Goal: Use online tool/utility: Utilize a website feature to perform a specific function

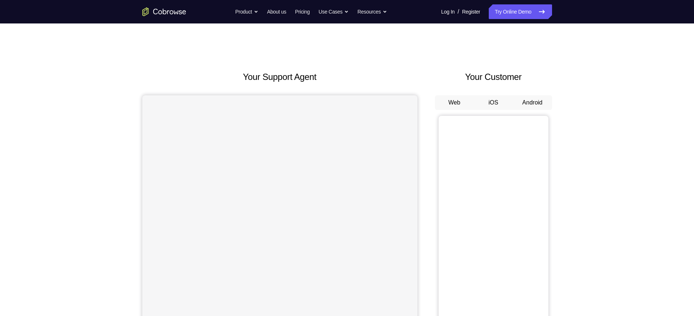
click at [531, 102] on button "Android" at bounding box center [532, 102] width 39 height 15
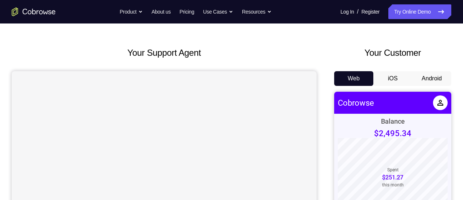
click at [439, 78] on button "Android" at bounding box center [431, 78] width 39 height 15
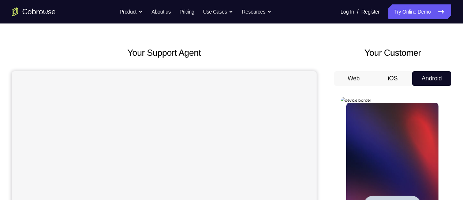
scroll to position [97, 0]
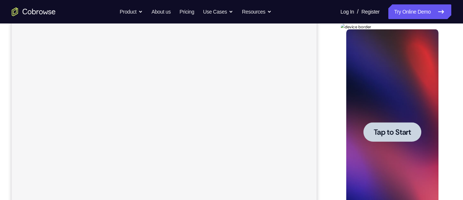
click at [392, 129] on span "Tap to Start" at bounding box center [391, 131] width 37 height 7
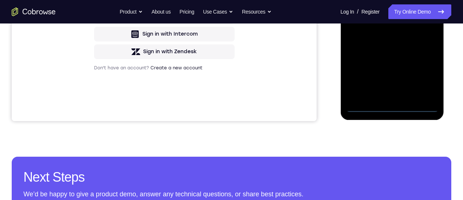
scroll to position [0, 0]
click at [394, 108] on div at bounding box center [392, 9] width 92 height 205
click at [422, 77] on div at bounding box center [392, 9] width 92 height 205
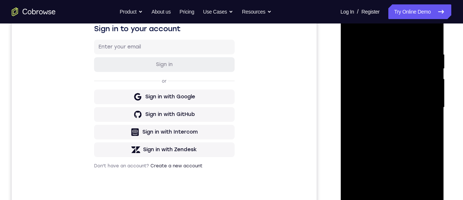
scroll to position [97, 0]
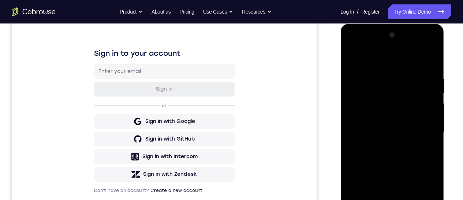
click at [383, 63] on div at bounding box center [392, 131] width 92 height 205
click at [424, 131] on div at bounding box center [392, 131] width 92 height 205
click at [402, 218] on div at bounding box center [392, 131] width 92 height 205
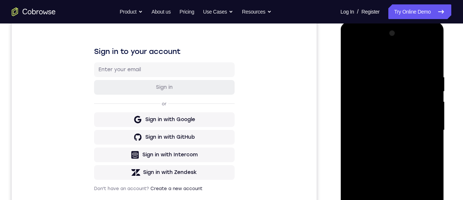
scroll to position [73, 0]
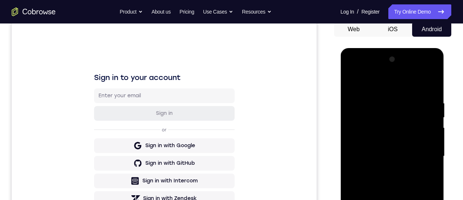
click at [383, 148] on div at bounding box center [392, 155] width 92 height 205
click at [384, 141] on div at bounding box center [392, 155] width 92 height 205
click at [386, 156] on div at bounding box center [392, 155] width 92 height 205
click at [380, 177] on div at bounding box center [392, 155] width 92 height 205
click at [383, 179] on div at bounding box center [392, 155] width 92 height 205
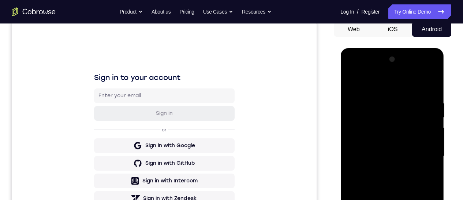
click at [390, 178] on div at bounding box center [392, 155] width 92 height 205
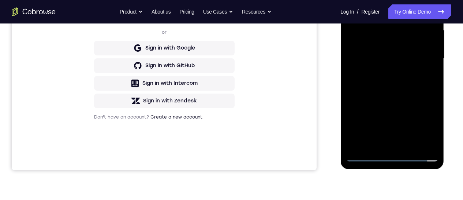
click at [383, 4] on div at bounding box center [392, 58] width 92 height 205
click at [390, 93] on div at bounding box center [392, 58] width 92 height 205
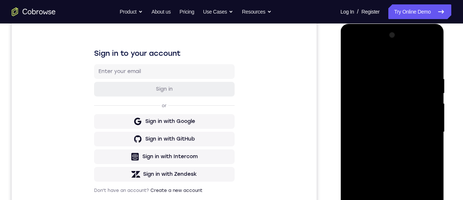
click at [384, 74] on div at bounding box center [392, 131] width 92 height 205
click at [422, 218] on div at bounding box center [392, 131] width 92 height 205
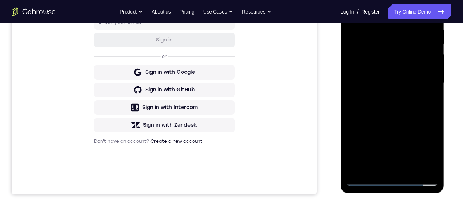
click at [428, 12] on div at bounding box center [392, 82] width 92 height 205
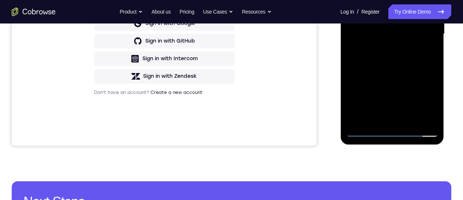
click at [433, 69] on div at bounding box center [392, 34] width 92 height 205
click at [433, 112] on div at bounding box center [392, 34] width 92 height 205
click at [434, 70] on div at bounding box center [392, 34] width 92 height 205
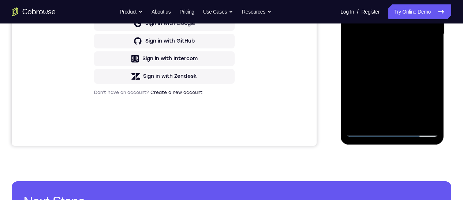
drag, startPoint x: 398, startPoint y: 89, endPoint x: 401, endPoint y: 71, distance: 18.1
click at [399, 69] on div at bounding box center [392, 34] width 92 height 205
click at [434, 51] on div at bounding box center [392, 34] width 92 height 205
click at [433, 51] on div at bounding box center [392, 34] width 92 height 205
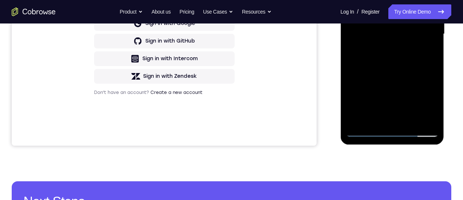
click at [410, 119] on div at bounding box center [392, 34] width 92 height 205
click at [398, 77] on div at bounding box center [392, 34] width 92 height 205
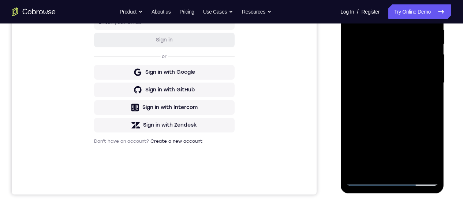
click at [394, 65] on div at bounding box center [392, 82] width 92 height 205
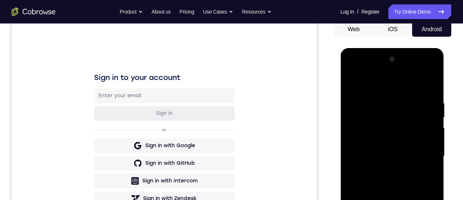
click at [350, 83] on div at bounding box center [392, 155] width 92 height 205
click at [383, 153] on div at bounding box center [392, 155] width 92 height 205
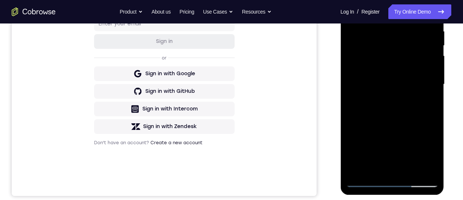
click at [351, 11] on div at bounding box center [392, 84] width 92 height 205
click at [375, 95] on div at bounding box center [392, 84] width 92 height 205
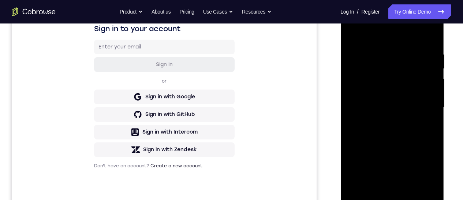
click at [352, 34] on div at bounding box center [392, 107] width 92 height 205
click at [380, 138] on div at bounding box center [392, 107] width 92 height 205
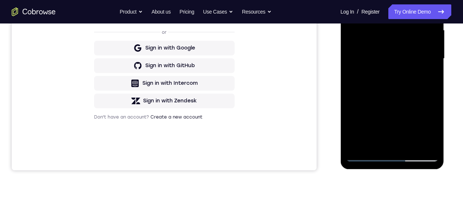
click at [432, 129] on div at bounding box center [392, 58] width 92 height 205
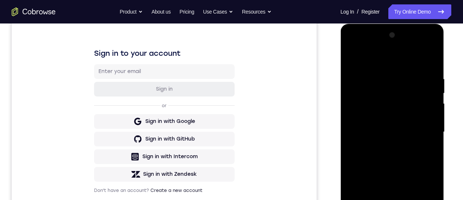
click at [352, 59] on div at bounding box center [392, 131] width 92 height 205
click at [355, 59] on div at bounding box center [392, 131] width 92 height 205
drag, startPoint x: 383, startPoint y: 149, endPoint x: 392, endPoint y: 74, distance: 76.3
click at [392, 73] on div at bounding box center [392, 131] width 92 height 205
click at [386, 87] on div at bounding box center [392, 131] width 92 height 205
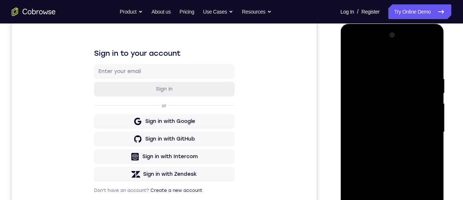
drag, startPoint x: 384, startPoint y: 159, endPoint x: 380, endPoint y: 75, distance: 84.7
click at [380, 76] on div at bounding box center [392, 131] width 92 height 205
drag, startPoint x: 389, startPoint y: 109, endPoint x: 394, endPoint y: 97, distance: 13.2
click at [390, 86] on div at bounding box center [392, 131] width 92 height 205
drag, startPoint x: 397, startPoint y: 135, endPoint x: 391, endPoint y: 68, distance: 67.3
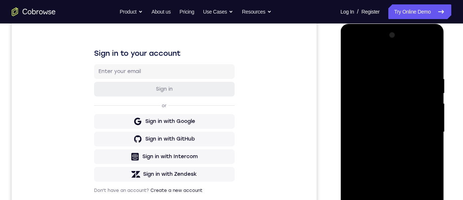
click at [391, 68] on div at bounding box center [392, 131] width 92 height 205
drag, startPoint x: 378, startPoint y: 190, endPoint x: 368, endPoint y: 100, distance: 91.3
click at [368, 100] on div at bounding box center [392, 131] width 92 height 205
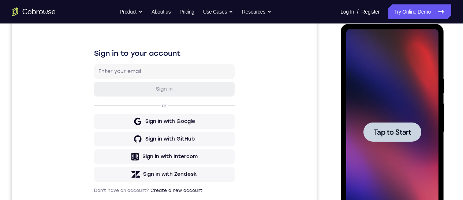
drag, startPoint x: 395, startPoint y: 138, endPoint x: 432, endPoint y: 203, distance: 74.9
click at [397, 140] on div at bounding box center [392, 131] width 58 height 19
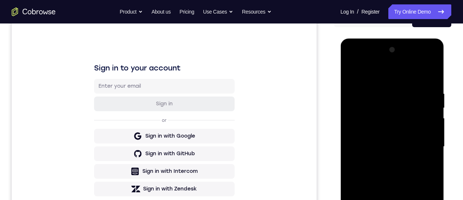
scroll to position [146, 0]
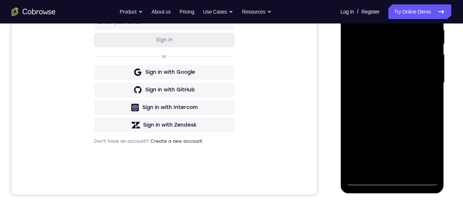
click at [395, 180] on div at bounding box center [392, 82] width 92 height 205
click at [392, 180] on div at bounding box center [392, 82] width 92 height 205
click at [392, 179] on div at bounding box center [392, 82] width 92 height 205
click at [421, 150] on div at bounding box center [392, 82] width 92 height 205
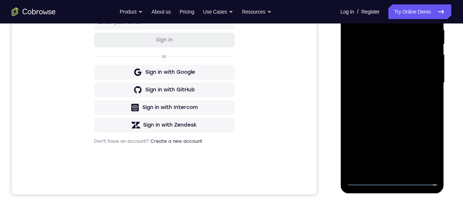
click at [391, 11] on div at bounding box center [392, 82] width 92 height 205
click at [424, 82] on div at bounding box center [392, 82] width 92 height 205
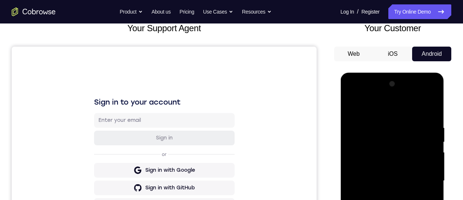
scroll to position [122, 0]
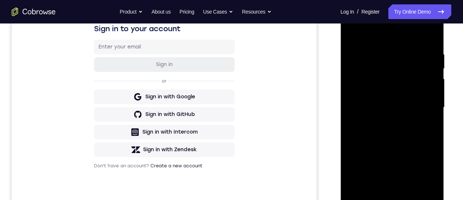
click at [383, 119] on div at bounding box center [392, 107] width 92 height 205
click at [383, 95] on div at bounding box center [392, 107] width 92 height 205
click at [370, 94] on div at bounding box center [392, 107] width 92 height 205
click at [387, 110] on div at bounding box center [392, 107] width 92 height 205
click at [390, 133] on div at bounding box center [392, 107] width 92 height 205
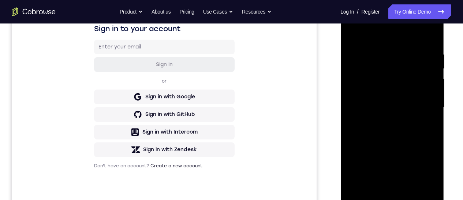
click at [396, 130] on div at bounding box center [392, 107] width 92 height 205
click at [392, 132] on div at bounding box center [392, 107] width 92 height 205
click at [421, 36] on div at bounding box center [392, 107] width 92 height 205
click at [387, 135] on div at bounding box center [392, 107] width 92 height 205
click at [402, 51] on div at bounding box center [392, 107] width 92 height 205
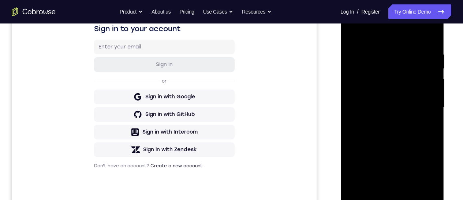
click at [396, 139] on div at bounding box center [392, 107] width 92 height 205
click at [403, 53] on div at bounding box center [392, 107] width 92 height 205
click at [432, 190] on div at bounding box center [392, 107] width 92 height 205
click at [429, 38] on div at bounding box center [392, 107] width 92 height 205
click at [410, 197] on div at bounding box center [392, 107] width 92 height 205
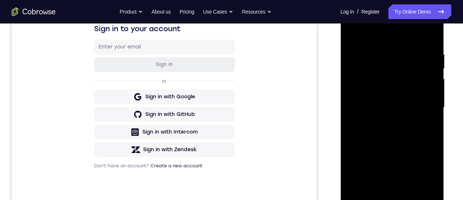
scroll to position [195, 0]
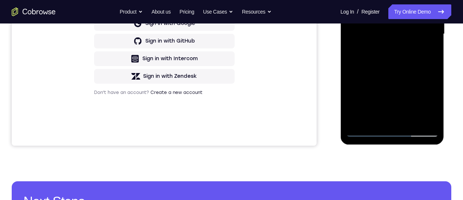
click at [396, 71] on div at bounding box center [392, 34] width 92 height 205
click at [394, 17] on div at bounding box center [392, 34] width 92 height 205
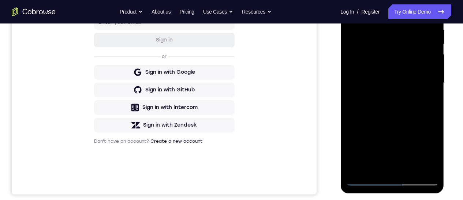
scroll to position [122, 0]
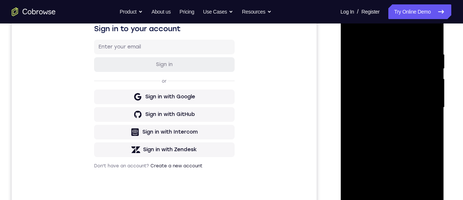
click at [354, 35] on div at bounding box center [392, 107] width 92 height 205
click at [375, 102] on div at bounding box center [392, 107] width 92 height 205
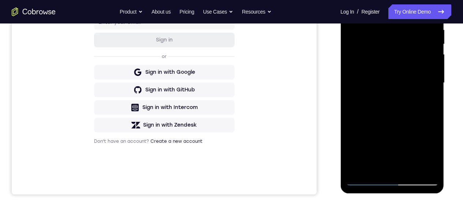
click at [351, 11] on div at bounding box center [392, 82] width 92 height 205
click at [378, 76] on div at bounding box center [392, 82] width 92 height 205
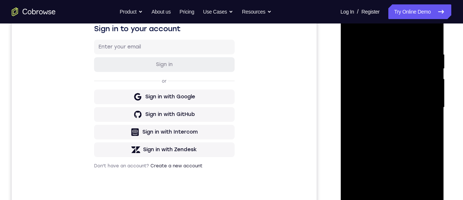
click at [353, 37] on div at bounding box center [392, 107] width 92 height 205
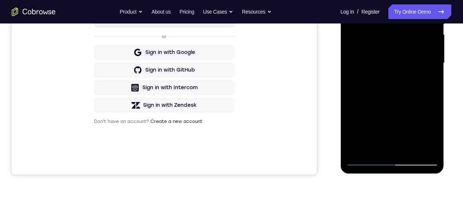
scroll to position [171, 0]
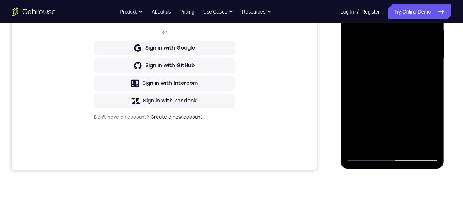
click at [375, 71] on div at bounding box center [392, 58] width 92 height 205
click at [351, 0] on div at bounding box center [392, 58] width 92 height 205
click at [383, 84] on div at bounding box center [392, 58] width 92 height 205
click at [351, 0] on div at bounding box center [392, 58] width 92 height 205
click at [384, 56] on div at bounding box center [392, 58] width 92 height 205
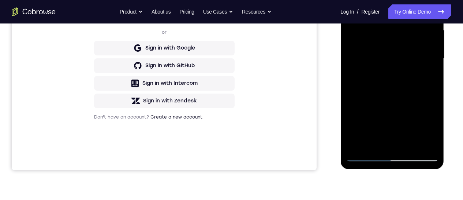
click at [348, 0] on div at bounding box center [392, 58] width 92 height 205
click at [386, 42] on div at bounding box center [392, 58] width 92 height 205
click at [350, 0] on div at bounding box center [392, 58] width 92 height 205
click at [382, 39] on div at bounding box center [392, 58] width 92 height 205
click at [353, 0] on div at bounding box center [392, 58] width 92 height 205
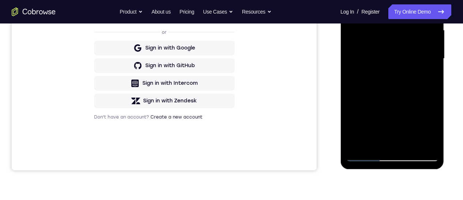
click at [381, 56] on div at bounding box center [392, 58] width 92 height 205
drag, startPoint x: 351, startPoint y: -12, endPoint x: 674, endPoint y: 149, distance: 361.2
click at [351, 0] on div at bounding box center [392, 58] width 92 height 205
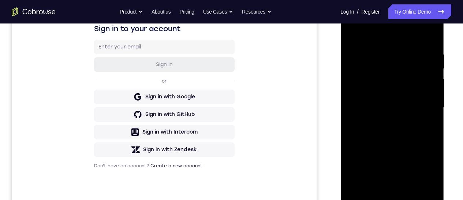
click at [377, 89] on div at bounding box center [392, 107] width 92 height 205
click at [351, 34] on div at bounding box center [392, 107] width 92 height 205
click at [387, 105] on div at bounding box center [392, 107] width 92 height 205
click at [350, 36] on div at bounding box center [392, 107] width 92 height 205
click at [391, 88] on div at bounding box center [392, 107] width 92 height 205
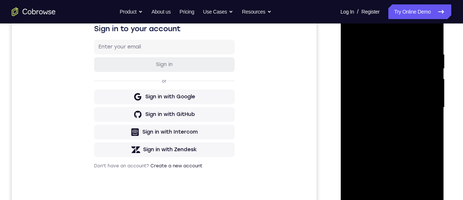
scroll to position [195, 0]
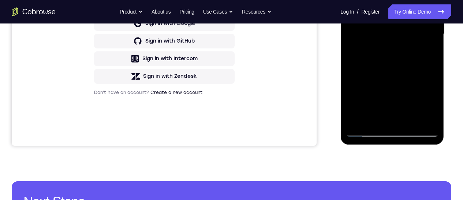
click at [428, 107] on div at bounding box center [392, 34] width 92 height 205
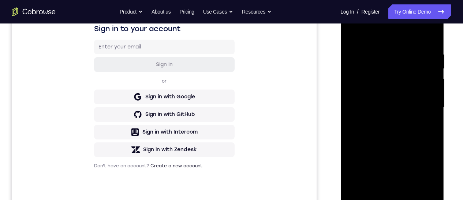
click at [354, 34] on div at bounding box center [392, 107] width 92 height 205
click at [398, 101] on div at bounding box center [392, 107] width 92 height 205
click at [351, 35] on div at bounding box center [392, 107] width 92 height 205
click at [352, 33] on div at bounding box center [392, 107] width 92 height 205
click at [434, 48] on div at bounding box center [392, 107] width 92 height 205
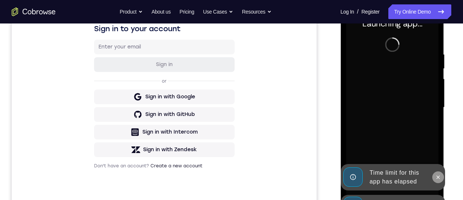
click at [435, 177] on icon at bounding box center [438, 177] width 6 height 6
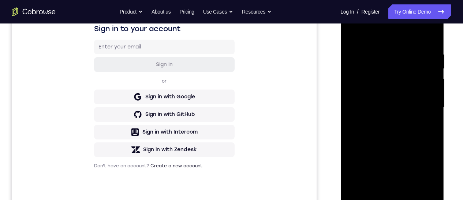
click at [395, 203] on div at bounding box center [392, 107] width 92 height 205
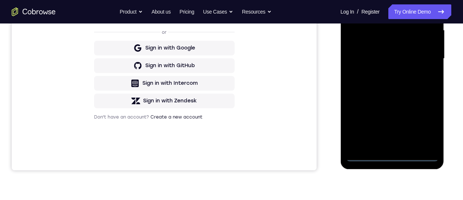
click at [429, 119] on div at bounding box center [392, 58] width 92 height 205
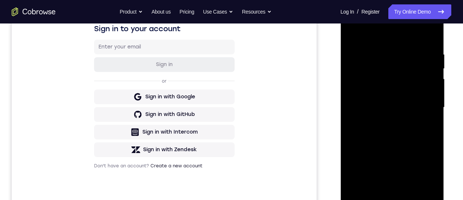
click at [383, 33] on div at bounding box center [392, 107] width 92 height 205
click at [421, 104] on div at bounding box center [392, 107] width 92 height 205
click at [384, 121] on div at bounding box center [392, 107] width 92 height 205
click at [388, 101] on div at bounding box center [392, 107] width 92 height 205
click at [388, 96] on div at bounding box center [392, 107] width 92 height 205
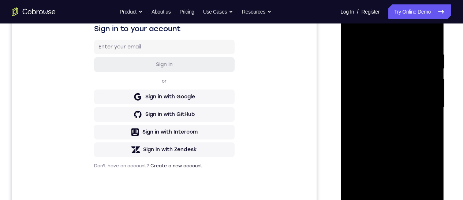
click at [385, 104] on div at bounding box center [392, 107] width 92 height 205
click at [385, 129] on div at bounding box center [392, 107] width 92 height 205
click at [393, 128] on div at bounding box center [392, 107] width 92 height 205
click at [392, 131] on div at bounding box center [392, 107] width 92 height 205
click at [391, 130] on div at bounding box center [392, 107] width 92 height 205
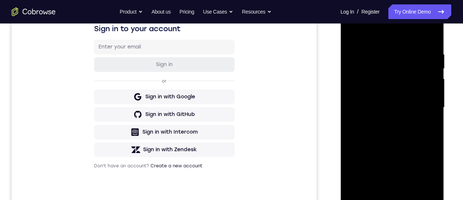
click at [391, 130] on div at bounding box center [392, 107] width 92 height 205
click at [425, 53] on div at bounding box center [392, 107] width 92 height 205
click at [392, 139] on div at bounding box center [392, 107] width 92 height 205
click at [413, 193] on div at bounding box center [392, 107] width 92 height 205
click at [384, 147] on div at bounding box center [392, 107] width 92 height 205
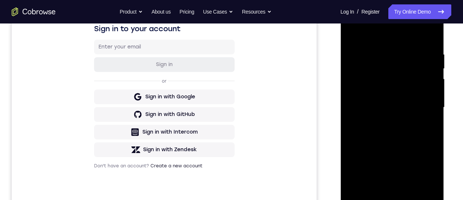
click at [399, 87] on div at bounding box center [392, 107] width 92 height 205
click at [386, 190] on div at bounding box center [392, 107] width 92 height 205
click at [353, 35] on div at bounding box center [392, 107] width 92 height 205
click at [381, 106] on div at bounding box center [392, 107] width 92 height 205
click at [352, 35] on div at bounding box center [392, 107] width 92 height 205
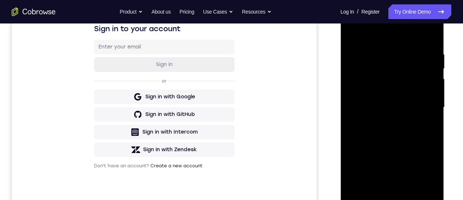
click at [385, 87] on div at bounding box center [392, 107] width 92 height 205
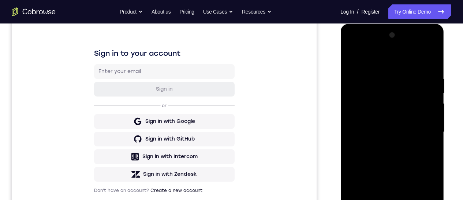
click at [352, 58] on div at bounding box center [392, 131] width 92 height 205
click at [385, 109] on div at bounding box center [392, 131] width 92 height 205
click at [378, 216] on div at bounding box center [392, 131] width 92 height 205
click at [352, 60] on div at bounding box center [392, 131] width 92 height 205
click at [389, 128] on div at bounding box center [392, 131] width 92 height 205
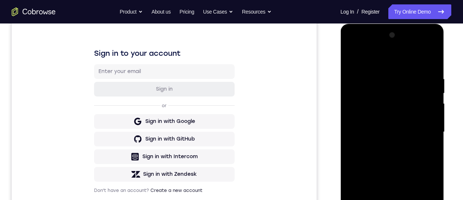
click at [352, 59] on div at bounding box center [392, 131] width 92 height 205
click at [377, 145] on div at bounding box center [392, 131] width 92 height 205
click at [352, 58] on div at bounding box center [392, 131] width 92 height 205
click at [381, 123] on div at bounding box center [392, 131] width 92 height 205
click at [351, 60] on div at bounding box center [392, 131] width 92 height 205
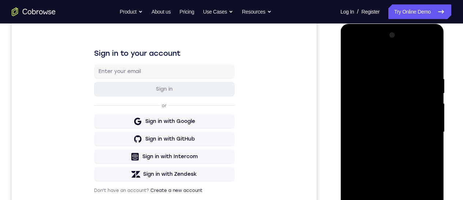
click at [381, 112] on div at bounding box center [392, 131] width 92 height 205
click at [372, 214] on div at bounding box center [392, 131] width 92 height 205
click at [353, 60] on div at bounding box center [392, 131] width 92 height 205
click at [380, 128] on div at bounding box center [392, 131] width 92 height 205
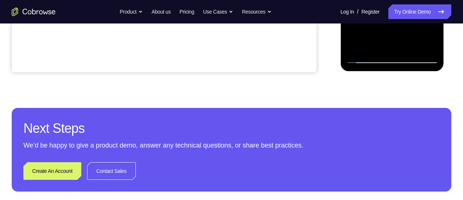
scroll to position [97, 0]
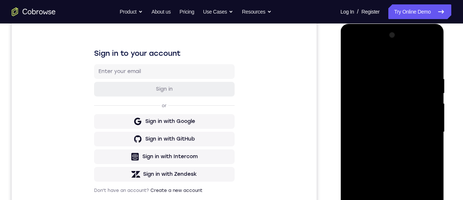
click at [350, 60] on div at bounding box center [392, 131] width 92 height 205
click at [378, 129] on div at bounding box center [392, 131] width 92 height 205
click at [350, 61] on div at bounding box center [392, 131] width 92 height 205
click at [380, 144] on div at bounding box center [392, 131] width 92 height 205
click at [351, 61] on div at bounding box center [392, 131] width 92 height 205
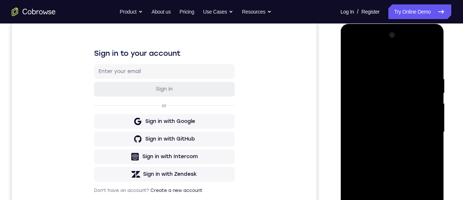
click at [386, 112] on div at bounding box center [392, 131] width 92 height 205
click at [378, 215] on div at bounding box center [392, 131] width 92 height 205
click at [372, 217] on div at bounding box center [392, 131] width 92 height 205
click at [381, 207] on div at bounding box center [392, 131] width 92 height 205
click at [425, 147] on div at bounding box center [392, 131] width 92 height 205
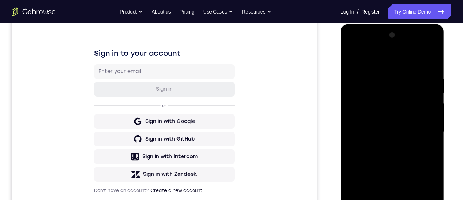
click at [353, 62] on div at bounding box center [392, 131] width 92 height 205
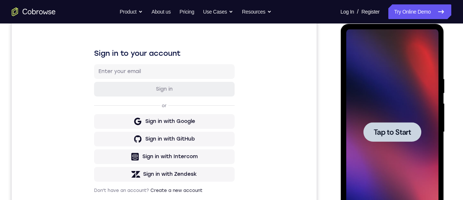
click at [385, 129] on span "Tap to Start" at bounding box center [391, 131] width 37 height 7
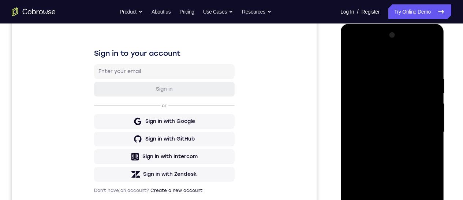
click at [394, 228] on div at bounding box center [392, 131] width 92 height 205
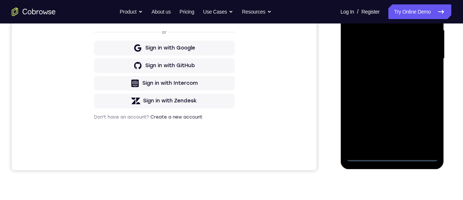
click at [421, 129] on div at bounding box center [392, 58] width 92 height 205
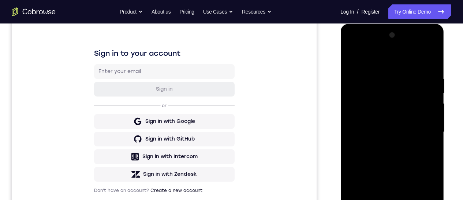
click at [382, 63] on div at bounding box center [392, 131] width 92 height 205
click at [417, 138] on div at bounding box center [392, 131] width 92 height 205
click at [384, 143] on div at bounding box center [392, 131] width 92 height 205
click at [374, 125] on div at bounding box center [392, 131] width 92 height 205
click at [402, 117] on div at bounding box center [392, 131] width 92 height 205
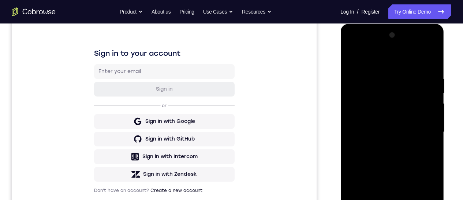
click at [394, 134] on div at bounding box center [392, 131] width 92 height 205
click at [392, 158] on div at bounding box center [392, 131] width 92 height 205
click at [392, 159] on div at bounding box center [392, 131] width 92 height 205
click at [392, 156] on div at bounding box center [392, 131] width 92 height 205
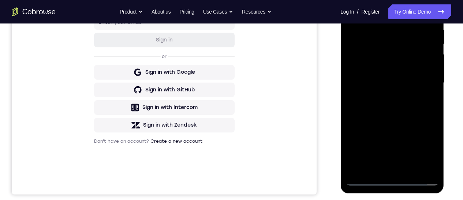
click at [393, 119] on div at bounding box center [392, 82] width 92 height 205
click at [395, 118] on div at bounding box center [392, 82] width 92 height 205
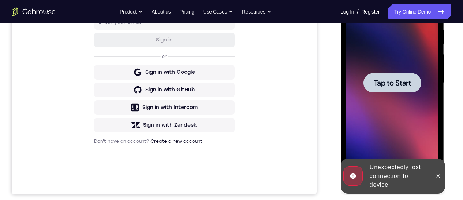
click at [396, 92] on div at bounding box center [392, 82] width 92 height 205
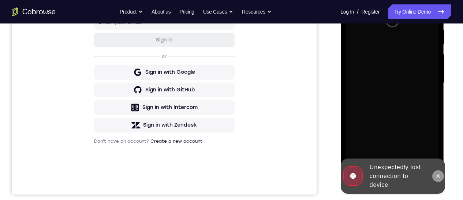
click at [435, 178] on icon at bounding box center [438, 176] width 6 height 6
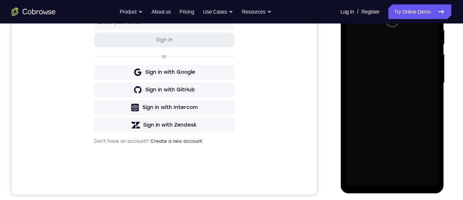
scroll to position [145, 0]
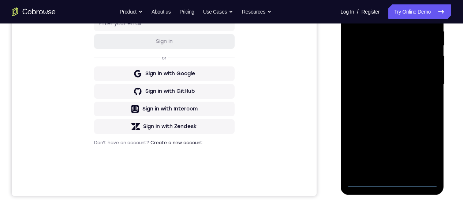
click at [392, 182] on div at bounding box center [392, 84] width 92 height 205
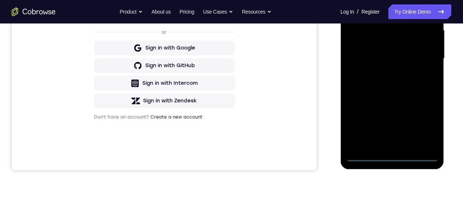
click at [421, 120] on div at bounding box center [392, 58] width 92 height 205
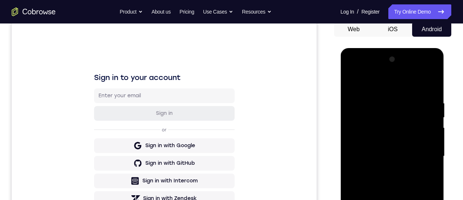
click at [380, 82] on div at bounding box center [392, 155] width 92 height 205
click at [420, 154] on div at bounding box center [392, 155] width 92 height 205
click at [386, 168] on div at bounding box center [392, 155] width 92 height 205
click at [384, 149] on div at bounding box center [392, 155] width 92 height 205
click at [397, 145] on div at bounding box center [392, 155] width 92 height 205
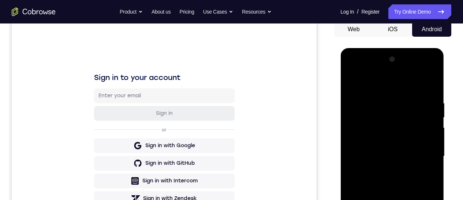
click at [390, 160] on div at bounding box center [392, 155] width 92 height 205
click at [390, 184] on div at bounding box center [392, 155] width 92 height 205
click at [390, 179] on div at bounding box center [392, 155] width 92 height 205
click at [391, 180] on div at bounding box center [392, 155] width 92 height 205
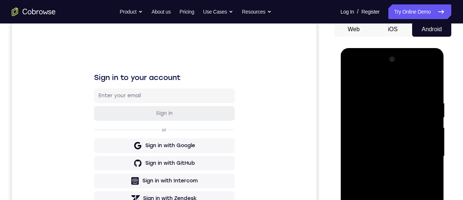
click at [391, 178] on div at bounding box center [392, 155] width 92 height 205
click at [403, 191] on div at bounding box center [392, 155] width 92 height 205
click at [380, 98] on div at bounding box center [392, 155] width 92 height 205
click at [418, 239] on div at bounding box center [392, 155] width 92 height 205
click at [427, 88] on div at bounding box center [392, 155] width 92 height 205
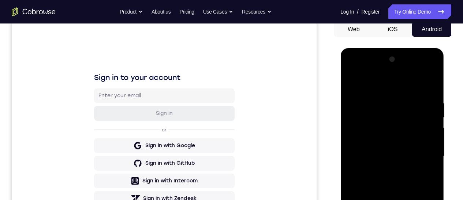
click at [409, 246] on div at bounding box center [392, 155] width 92 height 205
click at [392, 196] on div at bounding box center [392, 155] width 92 height 205
click at [375, 136] on div at bounding box center [392, 155] width 92 height 205
click at [373, 239] on div at bounding box center [392, 155] width 92 height 205
click at [375, 243] on div at bounding box center [392, 155] width 92 height 205
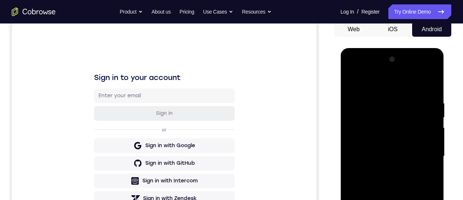
click at [354, 210] on div at bounding box center [392, 155] width 92 height 205
click at [411, 197] on div at bounding box center [392, 155] width 92 height 205
click at [426, 170] on div at bounding box center [392, 155] width 92 height 205
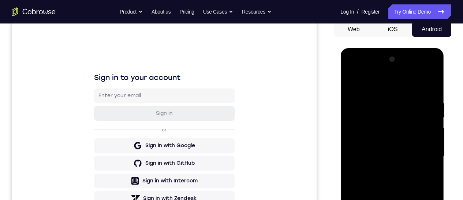
click at [352, 87] on div at bounding box center [392, 155] width 92 height 205
click at [390, 152] on div at bounding box center [392, 155] width 92 height 205
click at [403, 112] on div at bounding box center [392, 155] width 92 height 205
click at [386, 155] on div at bounding box center [392, 155] width 92 height 205
click at [357, 83] on div at bounding box center [392, 155] width 92 height 205
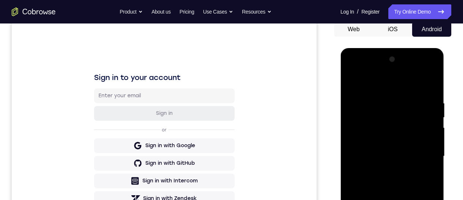
click at [432, 212] on div at bounding box center [392, 155] width 92 height 205
click at [384, 156] on div at bounding box center [392, 155] width 92 height 205
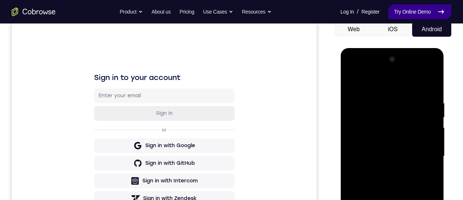
scroll to position [97, 0]
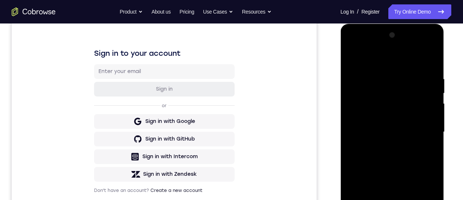
click at [386, 47] on div at bounding box center [392, 131] width 92 height 205
click at [390, 58] on div at bounding box center [392, 131] width 92 height 205
click at [352, 59] on div at bounding box center [392, 131] width 92 height 205
click at [383, 112] on div at bounding box center [392, 131] width 92 height 205
click at [380, 214] on div at bounding box center [392, 131] width 92 height 205
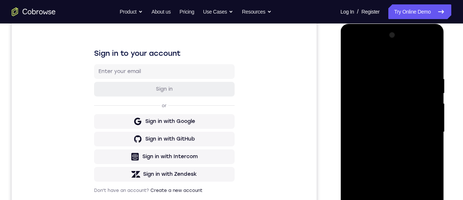
click at [430, 202] on div at bounding box center [392, 131] width 92 height 205
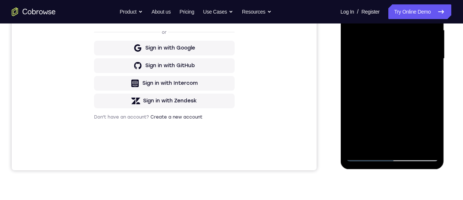
click at [432, 133] on div at bounding box center [392, 58] width 92 height 205
click at [377, 145] on div at bounding box center [392, 58] width 92 height 205
click at [414, 118] on div at bounding box center [392, 58] width 92 height 205
click at [428, 73] on div at bounding box center [392, 58] width 92 height 205
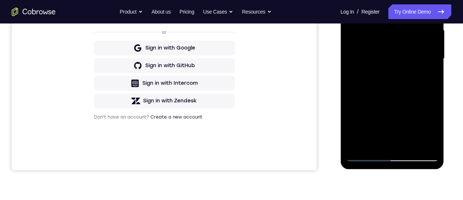
click at [352, 0] on div at bounding box center [392, 58] width 92 height 205
click at [390, 55] on div at bounding box center [392, 58] width 92 height 205
click at [353, 0] on div at bounding box center [392, 58] width 92 height 205
click at [413, 145] on div at bounding box center [392, 58] width 92 height 205
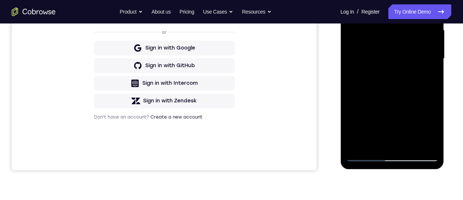
click at [394, 38] on div at bounding box center [392, 58] width 92 height 205
click at [433, 129] on div at bounding box center [392, 58] width 92 height 205
click at [371, 144] on div at bounding box center [392, 58] width 92 height 205
click at [372, 142] on div at bounding box center [392, 58] width 92 height 205
click at [412, 118] on div at bounding box center [392, 58] width 92 height 205
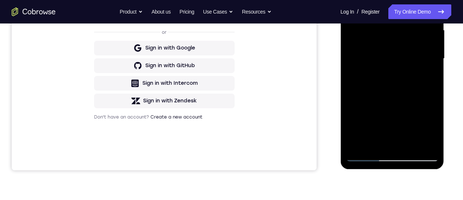
click at [423, 71] on div at bounding box center [392, 58] width 92 height 205
click at [425, 71] on div at bounding box center [392, 58] width 92 height 205
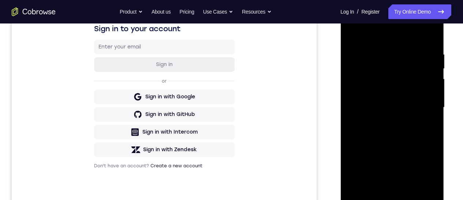
click at [376, 123] on div at bounding box center [392, 107] width 92 height 205
click at [428, 182] on div at bounding box center [392, 107] width 92 height 205
click at [433, 181] on div at bounding box center [392, 107] width 92 height 205
click at [373, 193] on div at bounding box center [392, 107] width 92 height 205
click at [407, 168] on div at bounding box center [392, 107] width 92 height 205
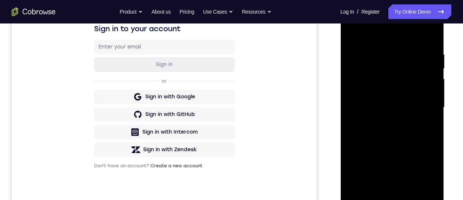
click at [428, 122] on div at bounding box center [392, 107] width 92 height 205
click at [355, 36] on div at bounding box center [392, 107] width 92 height 205
click at [383, 104] on div at bounding box center [392, 107] width 92 height 205
click at [351, 37] on div at bounding box center [392, 107] width 92 height 205
click at [384, 89] on div at bounding box center [392, 107] width 92 height 205
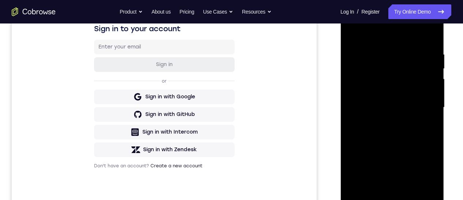
drag, startPoint x: 401, startPoint y: 62, endPoint x: 402, endPoint y: 74, distance: 12.2
click at [402, 74] on div at bounding box center [392, 107] width 92 height 205
click at [403, 75] on div at bounding box center [392, 107] width 92 height 205
click at [396, 128] on div at bounding box center [392, 107] width 92 height 205
click at [354, 36] on div at bounding box center [392, 107] width 92 height 205
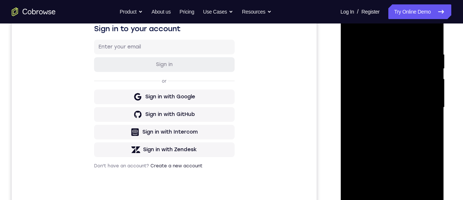
click at [380, 83] on div at bounding box center [392, 107] width 92 height 205
click at [378, 191] on div at bounding box center [392, 107] width 92 height 205
click at [374, 191] on div at bounding box center [392, 107] width 92 height 205
